Goal: Task Accomplishment & Management: Use online tool/utility

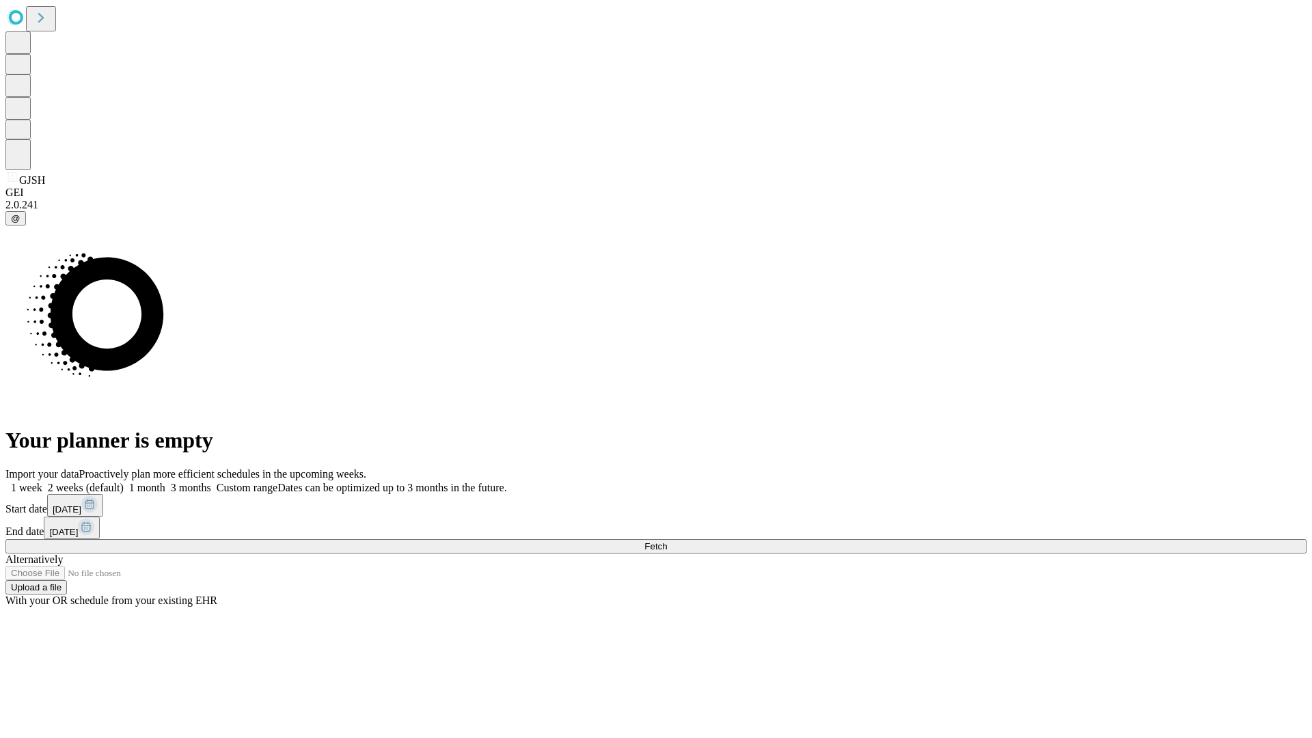
click at [667, 541] on span "Fetch" at bounding box center [655, 546] width 23 height 10
